Goal: Navigation & Orientation: Locate item on page

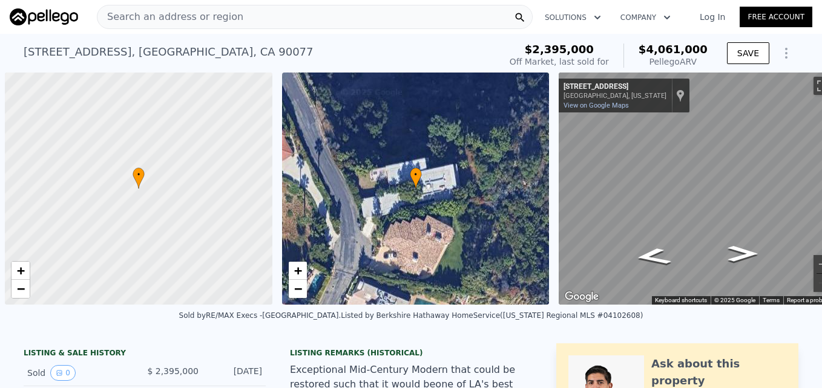
scroll to position [0, 5]
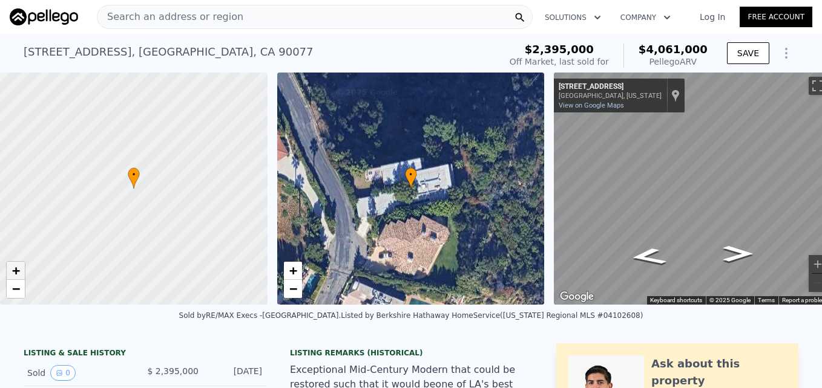
click at [15, 274] on span "+" at bounding box center [16, 270] width 8 height 15
click at [19, 265] on span "+" at bounding box center [16, 270] width 8 height 15
click at [21, 268] on link "+" at bounding box center [16, 271] width 18 height 18
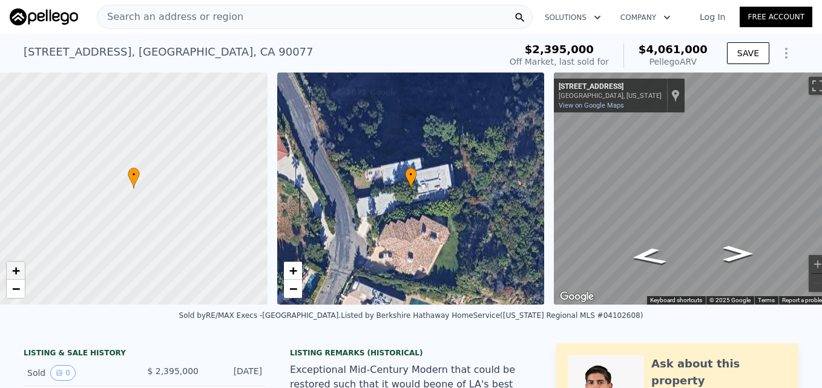
click at [21, 269] on link "+" at bounding box center [16, 271] width 18 height 18
click at [22, 269] on link "+" at bounding box center [16, 271] width 18 height 18
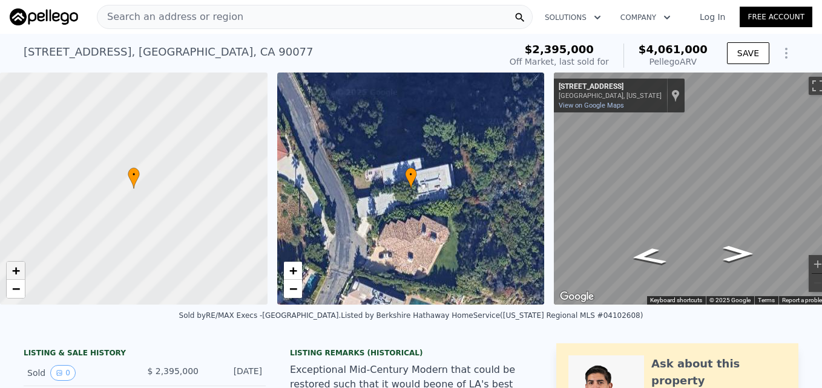
click at [22, 269] on link "+" at bounding box center [16, 271] width 18 height 18
click at [22, 270] on link "+" at bounding box center [16, 271] width 18 height 18
click at [16, 285] on span "−" at bounding box center [16, 288] width 8 height 15
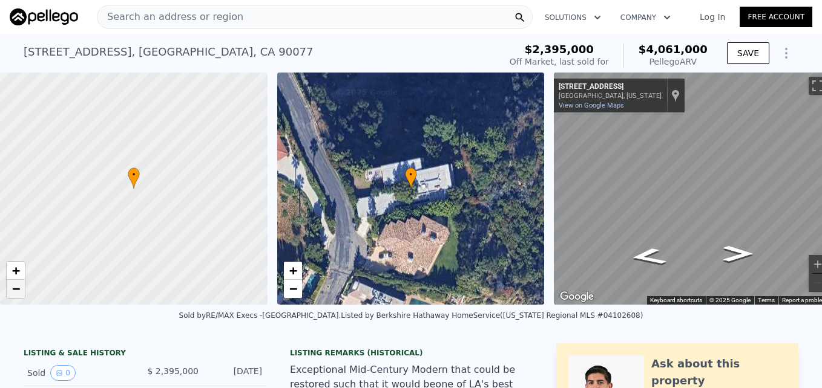
click at [16, 285] on span "−" at bounding box center [16, 288] width 8 height 15
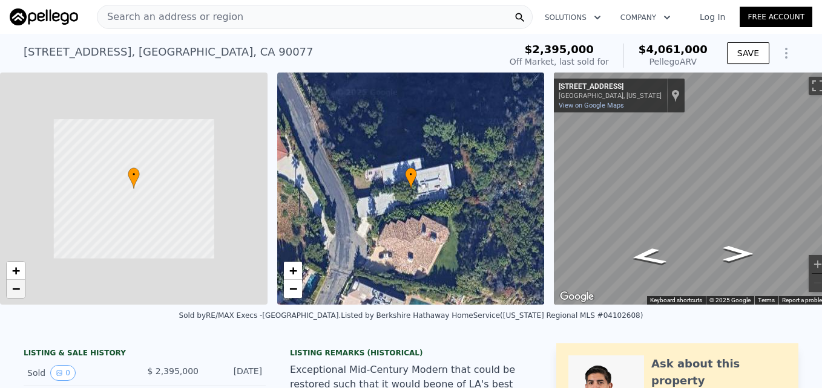
click at [16, 285] on span "−" at bounding box center [16, 288] width 8 height 15
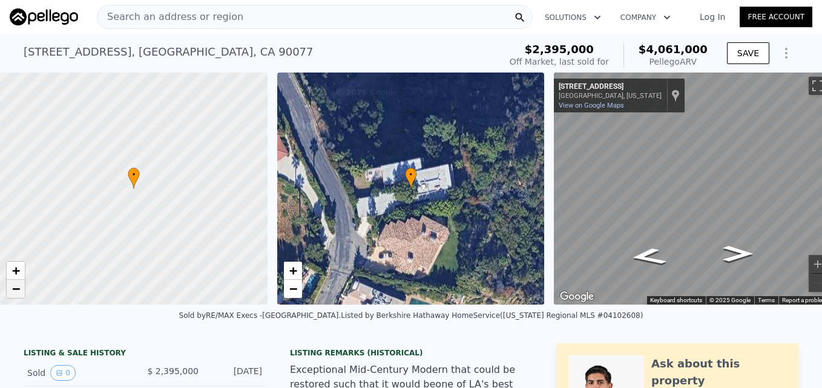
click at [16, 285] on span "−" at bounding box center [16, 288] width 8 height 15
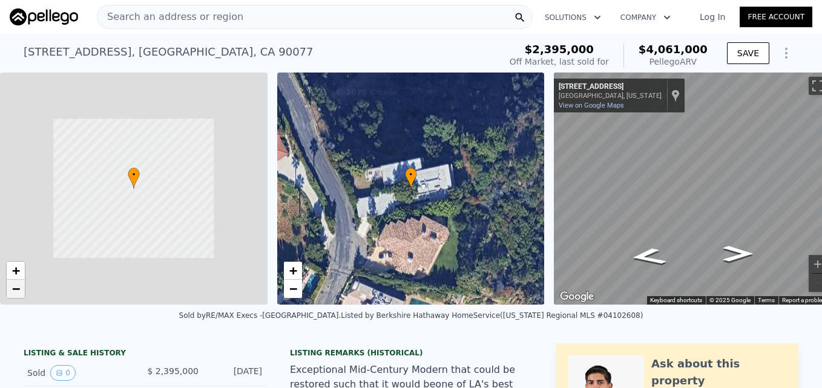
click at [16, 285] on span "−" at bounding box center [16, 288] width 8 height 15
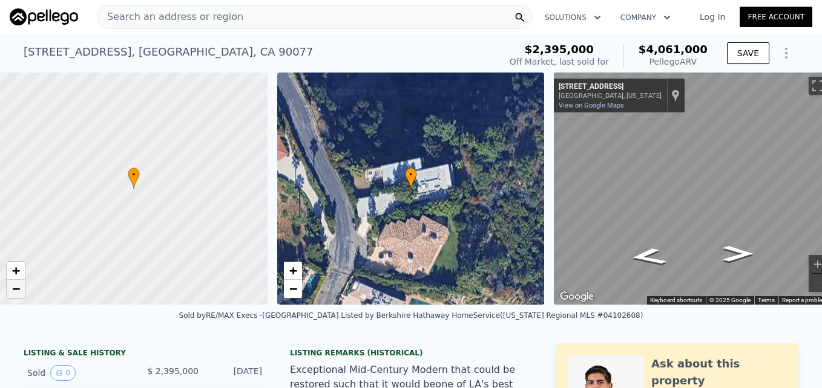
click at [16, 285] on span "−" at bounding box center [16, 288] width 8 height 15
